Goal: Transaction & Acquisition: Purchase product/service

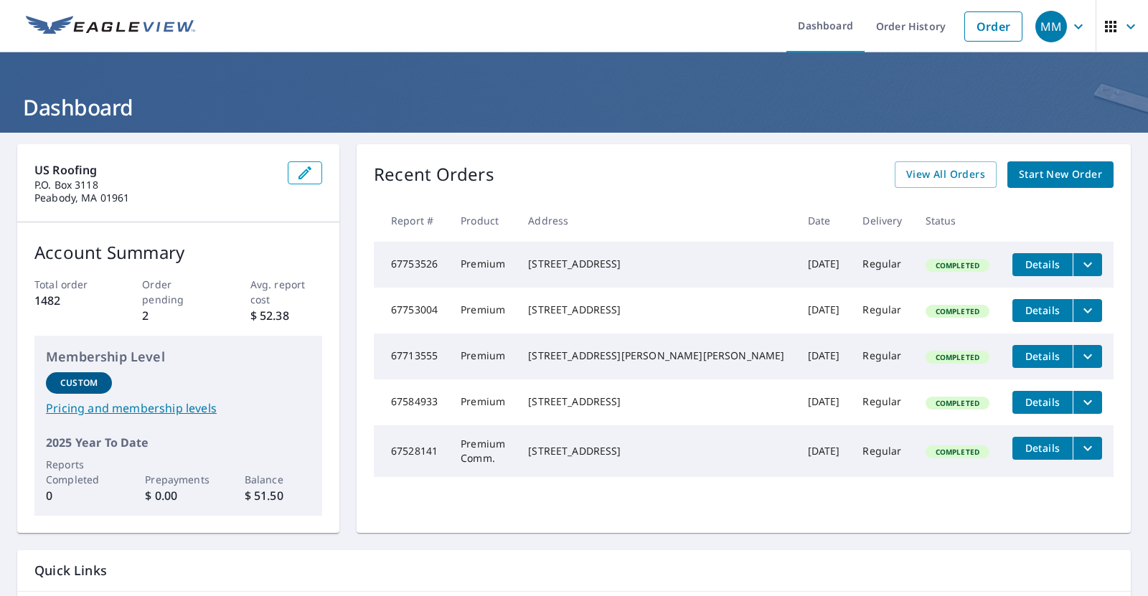
click at [1079, 265] on icon "filesDropdownBtn-67753526" at bounding box center [1087, 264] width 17 height 17
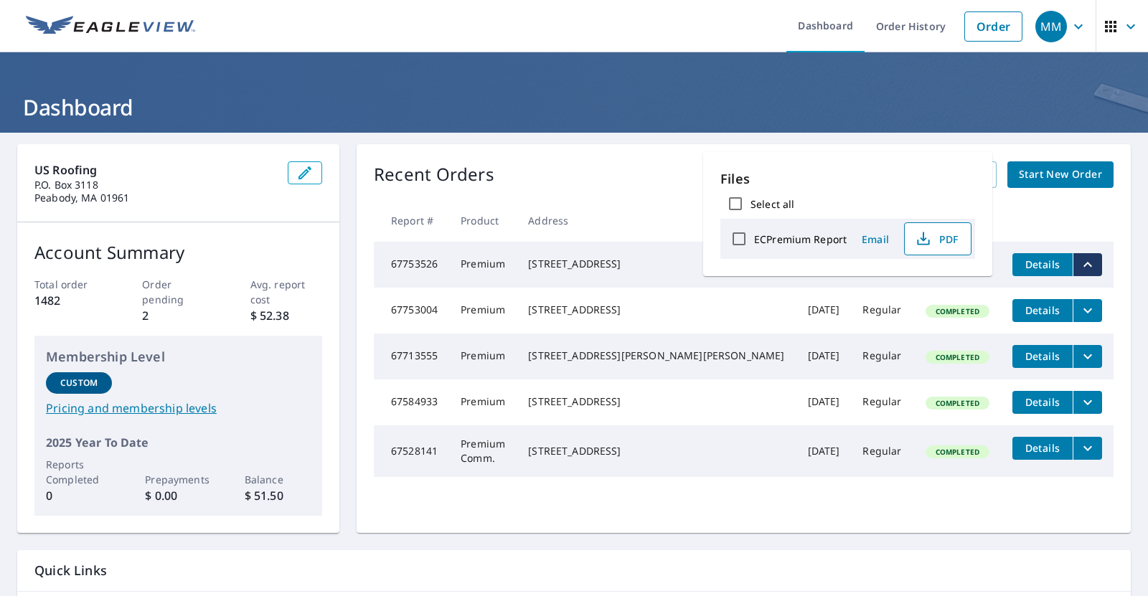
click at [936, 239] on span "PDF" at bounding box center [936, 238] width 46 height 17
click at [592, 262] on div "[STREET_ADDRESS]" at bounding box center [656, 264] width 256 height 14
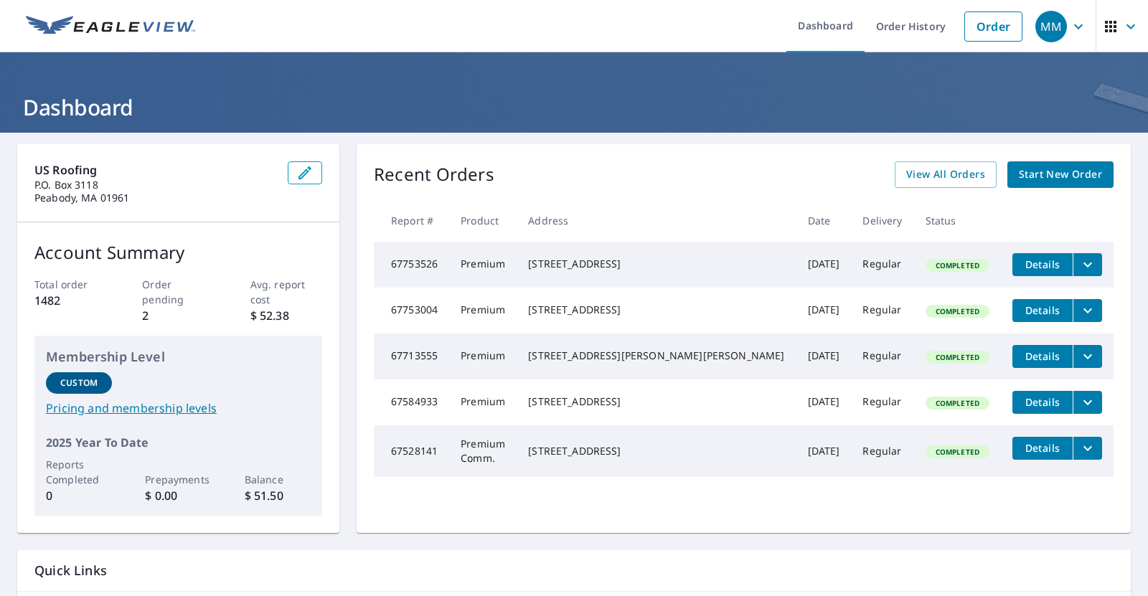
drag, startPoint x: 586, startPoint y: 258, endPoint x: 678, endPoint y: 275, distance: 93.4
click at [684, 271] on div "[STREET_ADDRESS]" at bounding box center [656, 264] width 256 height 14
copy div "[STREET_ADDRESS]"
click at [1034, 409] on span "Details" at bounding box center [1042, 402] width 43 height 14
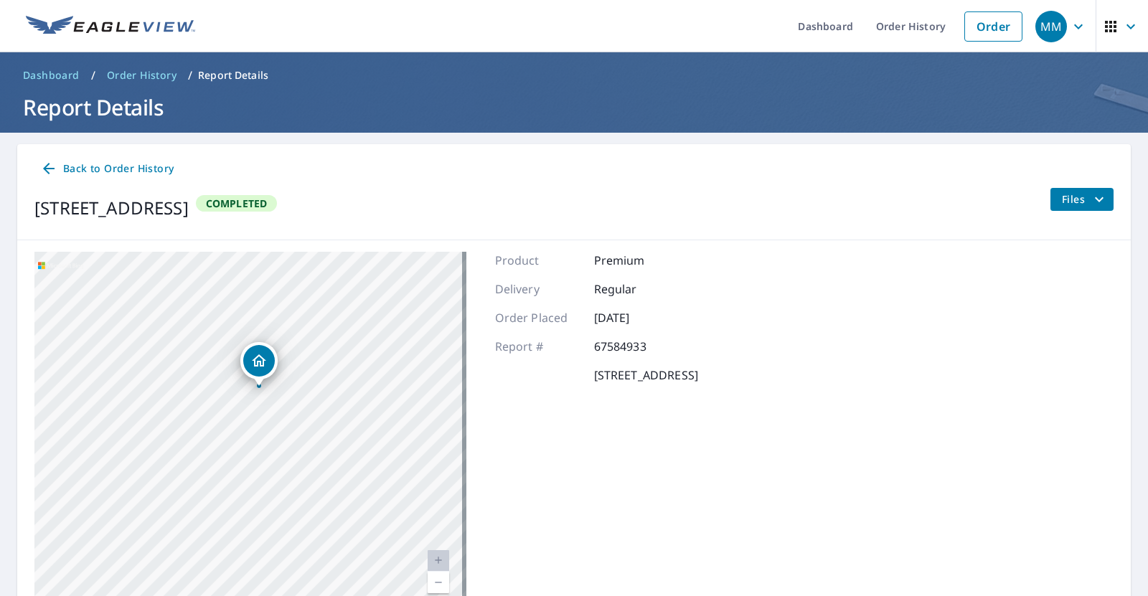
drag, startPoint x: 255, startPoint y: 477, endPoint x: 294, endPoint y: 386, distance: 99.3
click at [296, 331] on div "[STREET_ADDRESS]" at bounding box center [250, 431] width 432 height 359
drag, startPoint x: 272, startPoint y: 403, endPoint x: 289, endPoint y: 382, distance: 27.6
click at [289, 382] on div "[STREET_ADDRESS]" at bounding box center [250, 431] width 432 height 359
drag, startPoint x: 302, startPoint y: 359, endPoint x: 347, endPoint y: 452, distance: 103.6
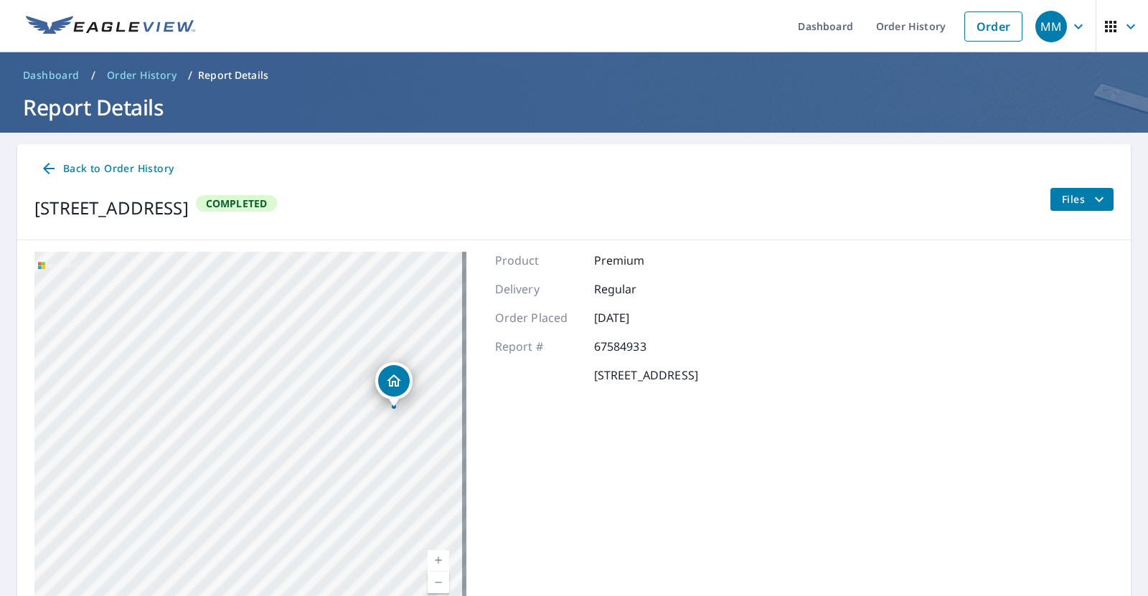
click at [347, 453] on div "[STREET_ADDRESS]" at bounding box center [250, 431] width 432 height 359
click at [531, 417] on div "Product Premium Delivery Regular Order Placed [DATE] Report # 67584933 [STREET_…" at bounding box center [596, 431] width 203 height 359
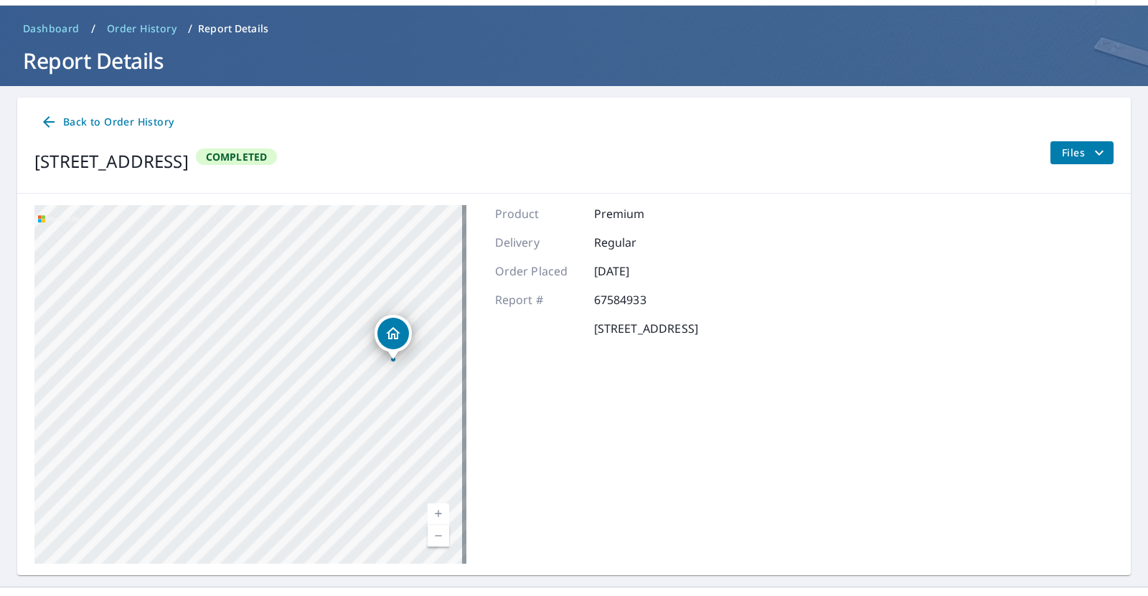
scroll to position [73, 0]
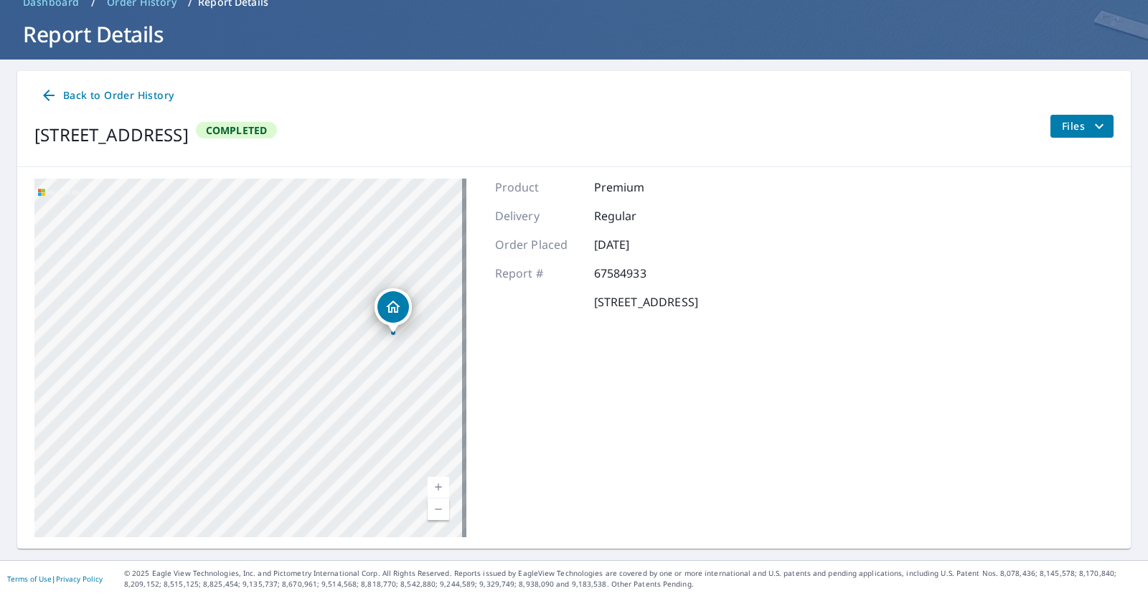
click at [377, 415] on div "[STREET_ADDRESS]" at bounding box center [250, 358] width 432 height 359
drag, startPoint x: 366, startPoint y: 423, endPoint x: 541, endPoint y: 367, distance: 184.0
click at [541, 367] on div "[STREET_ADDRESS] Aerial Road A standard road map Aerial A detailed look from ab…" at bounding box center [573, 358] width 1113 height 382
click at [592, 379] on div "Product Premium Delivery Regular Order Placed [DATE] Report # 67584933 [STREET_…" at bounding box center [596, 358] width 203 height 359
click at [127, 93] on span "Back to Order History" at bounding box center [106, 96] width 133 height 18
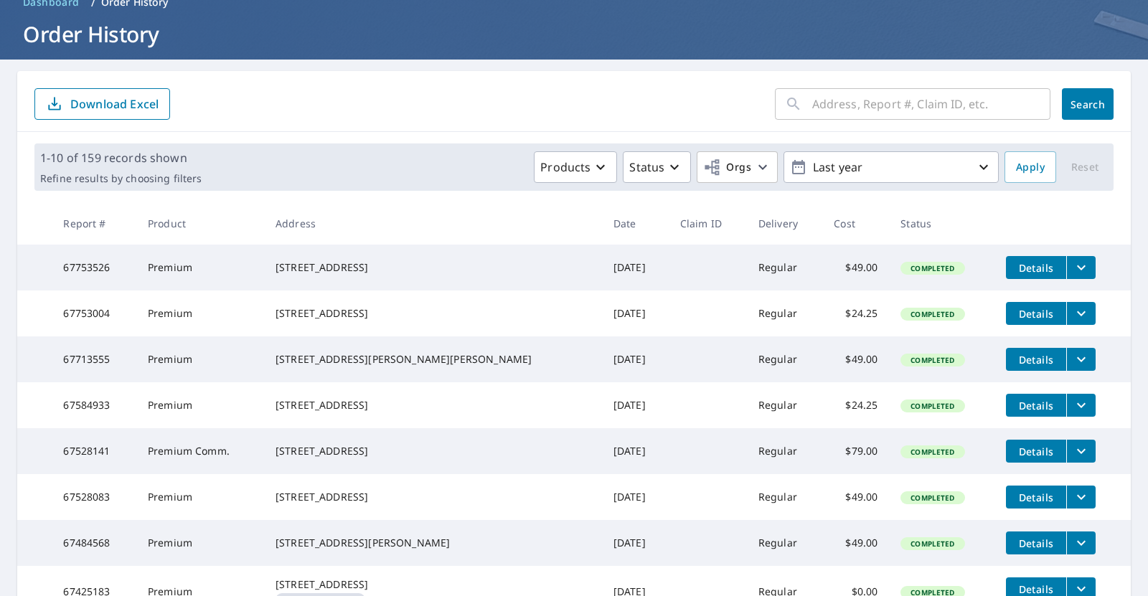
click at [840, 109] on input "text" at bounding box center [931, 104] width 238 height 40
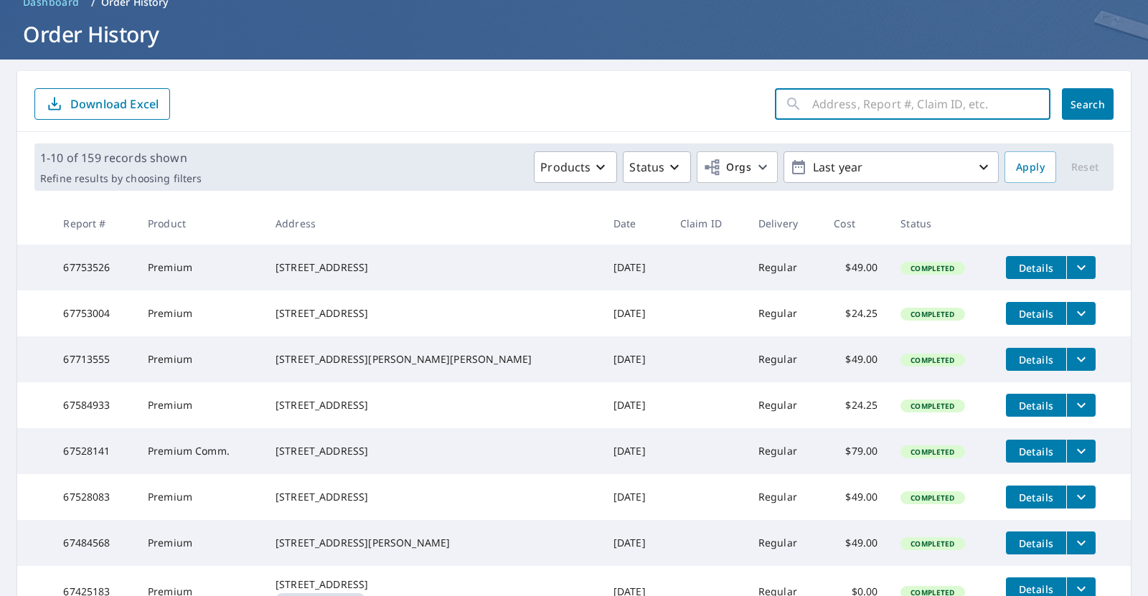
click at [841, 107] on input "text" at bounding box center [931, 104] width 238 height 40
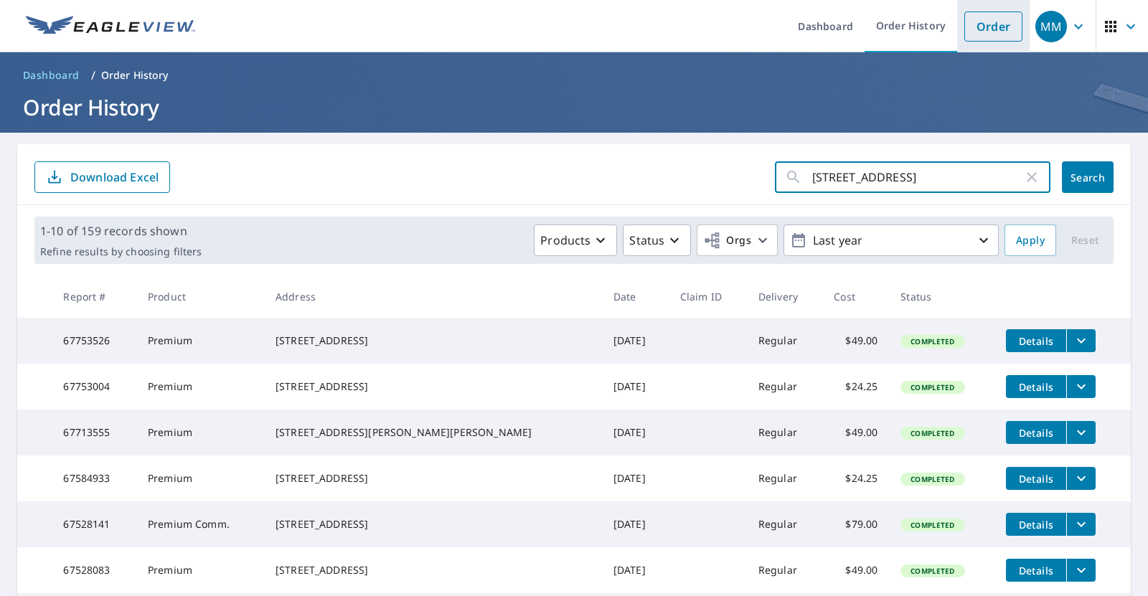
type input "[STREET_ADDRESS]"
click at [980, 29] on link "Order" at bounding box center [993, 26] width 58 height 30
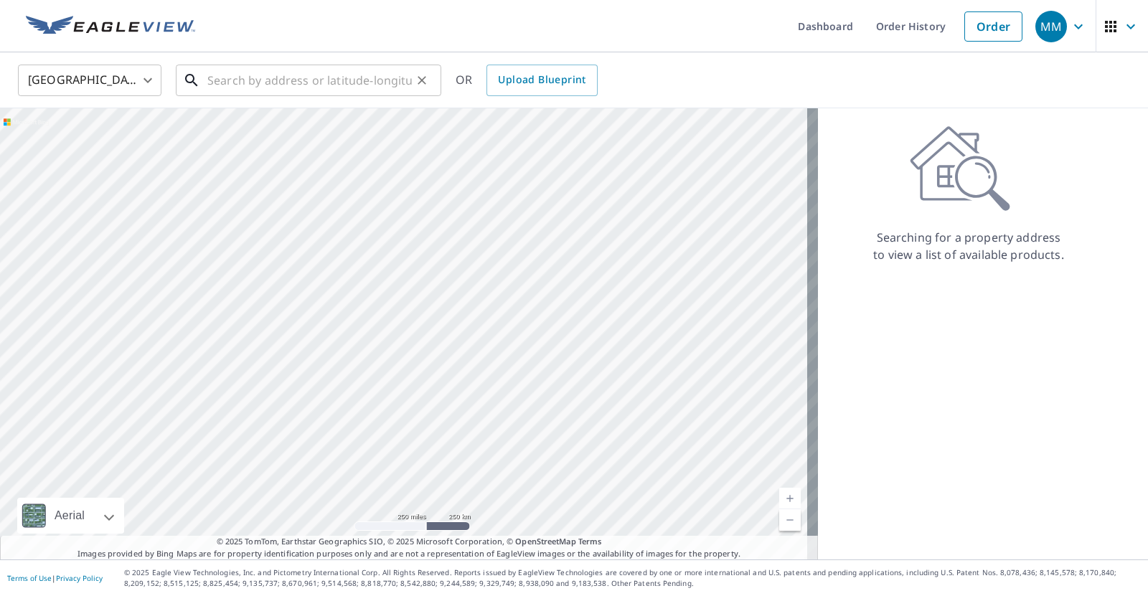
click at [280, 87] on input "text" at bounding box center [309, 80] width 204 height 40
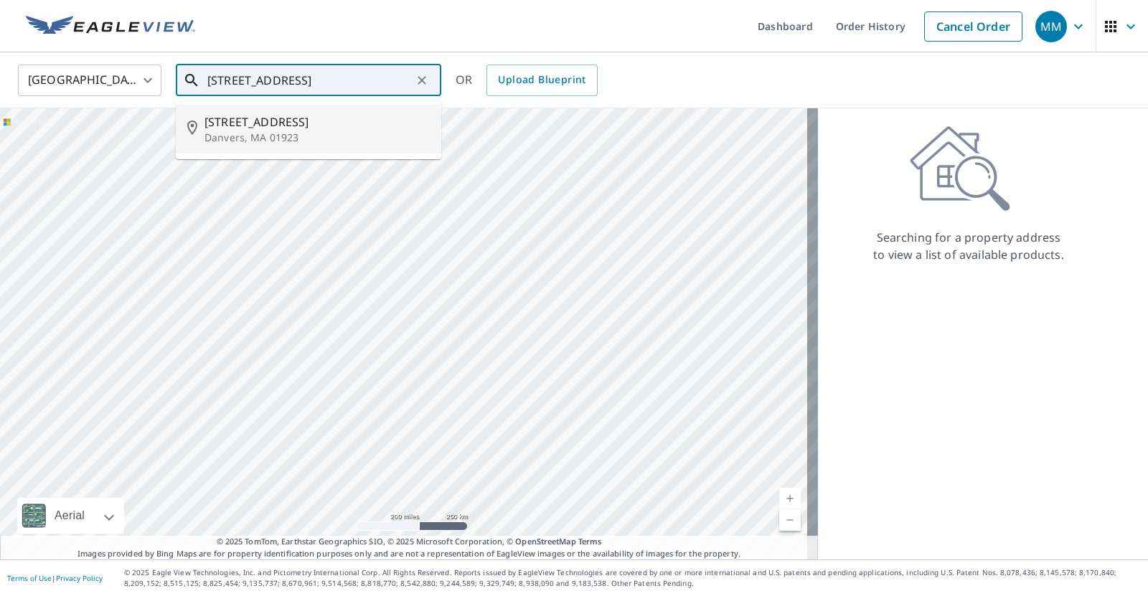
click at [265, 136] on p "Danvers, MA 01923" at bounding box center [316, 138] width 225 height 14
type input "[STREET_ADDRESS]"
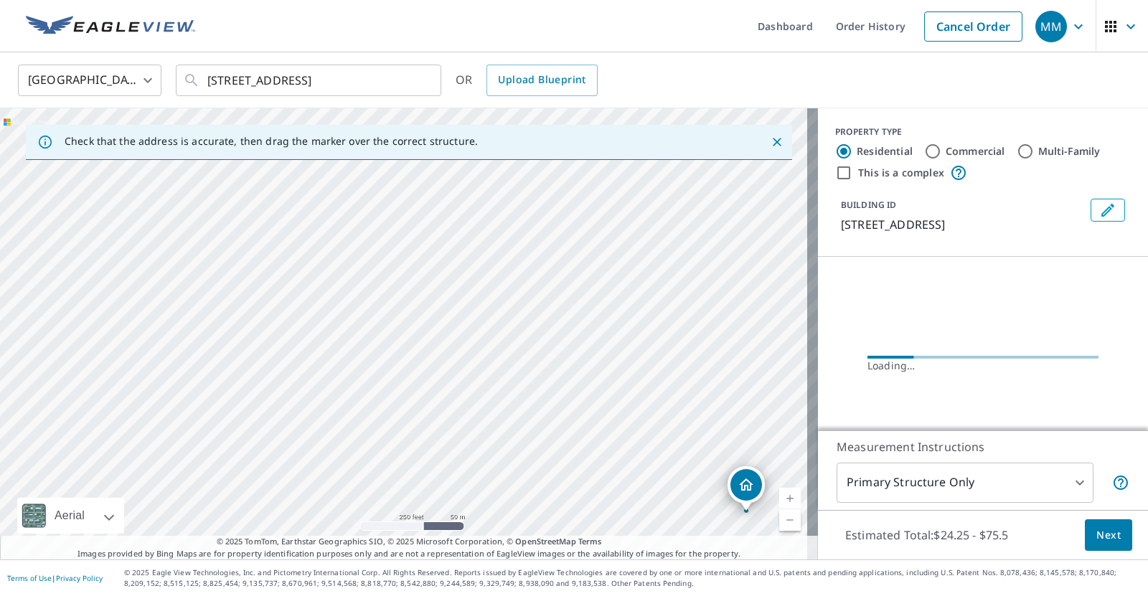
click at [575, 310] on div "[STREET_ADDRESS]" at bounding box center [409, 333] width 818 height 451
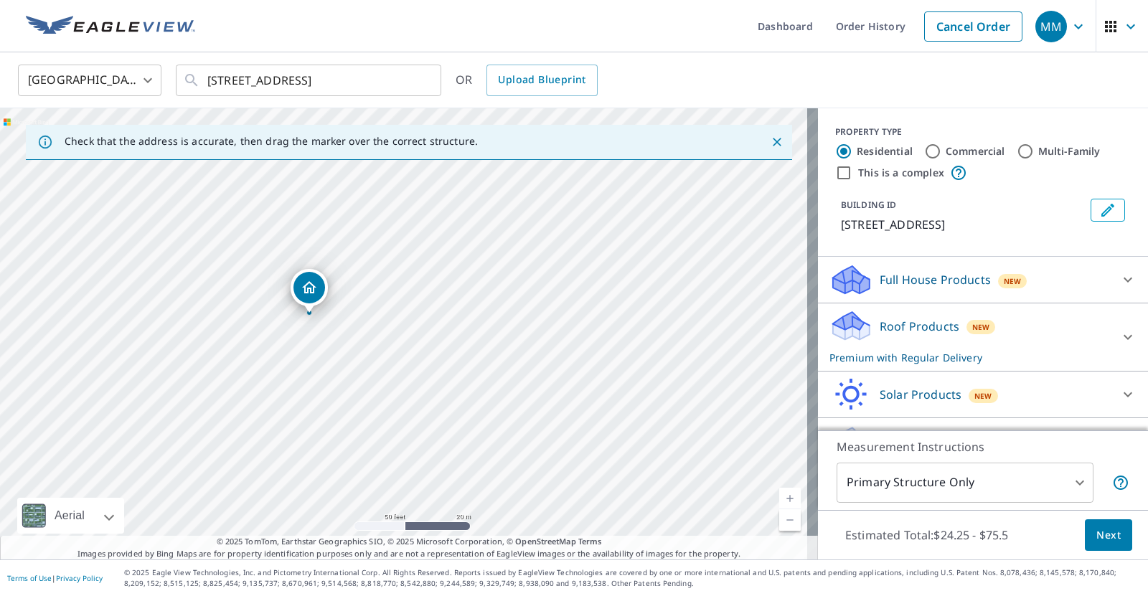
click at [1060, 484] on body "MM MM Dashboard Order History Cancel Order MM [GEOGRAPHIC_DATA] [GEOGRAPHIC_DAT…" at bounding box center [574, 298] width 1148 height 596
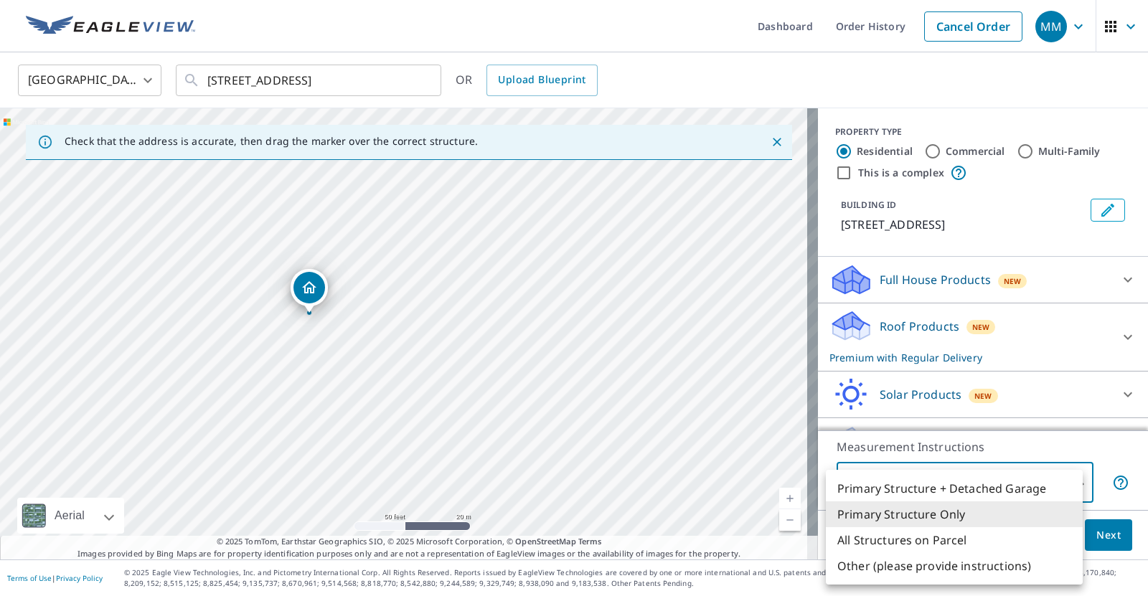
click at [981, 532] on li "All Structures on Parcel" at bounding box center [954, 540] width 257 height 26
type input "3"
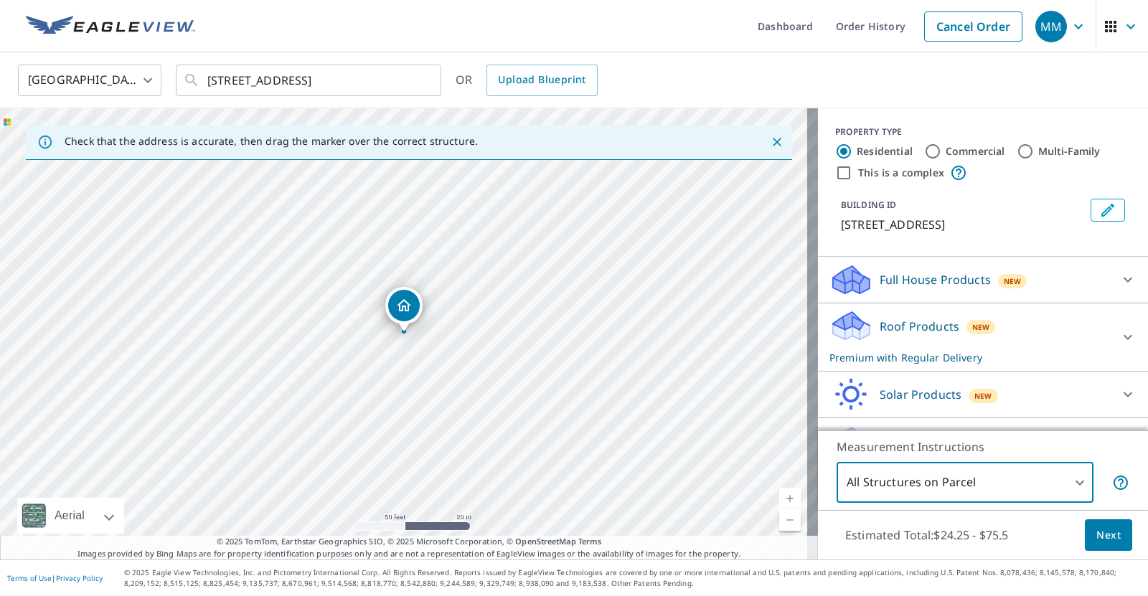
click at [1102, 527] on span "Next" at bounding box center [1108, 536] width 24 height 18
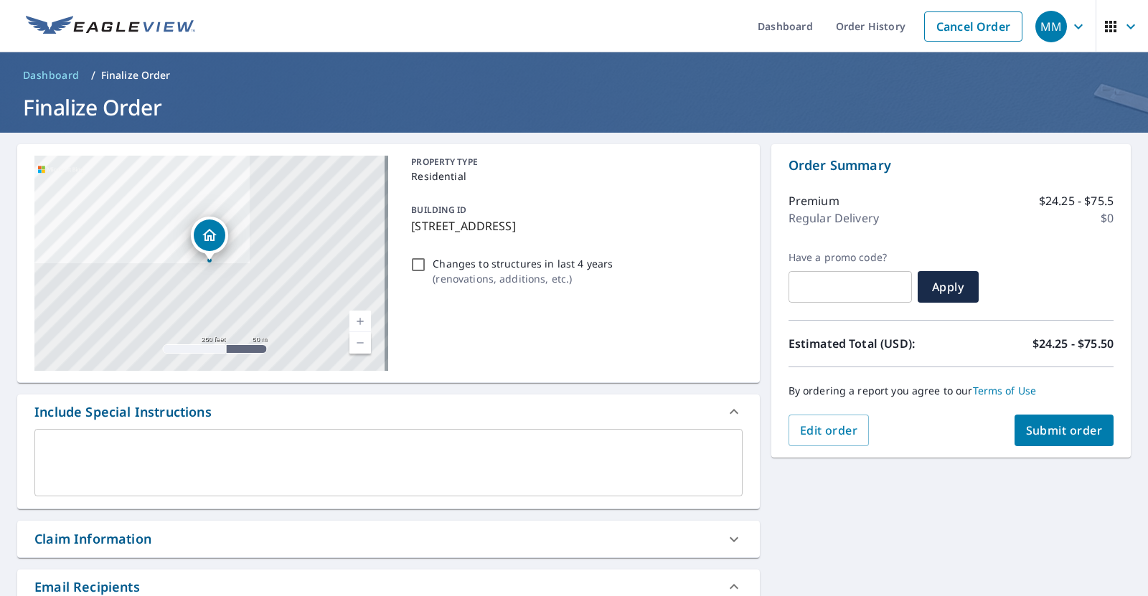
click at [1052, 430] on span "Submit order" at bounding box center [1064, 431] width 77 height 16
